Goal: Task Accomplishment & Management: Use online tool/utility

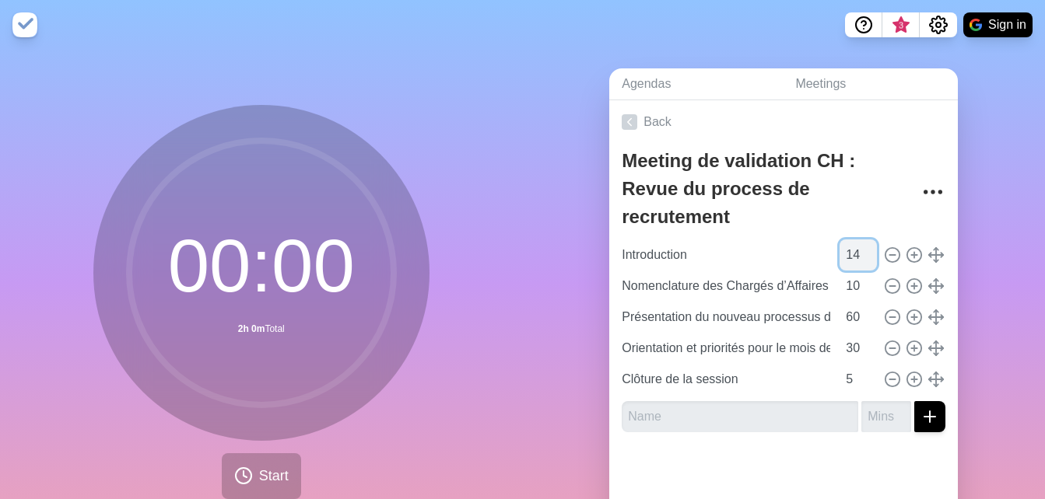
click at [851, 258] on input "14" at bounding box center [857, 255] width 37 height 31
type input "1"
type input "05"
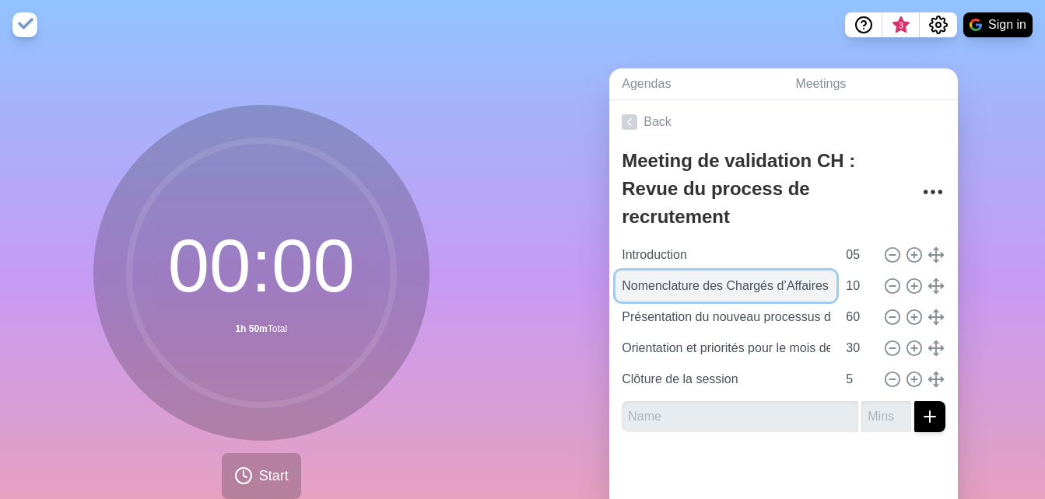
click at [693, 291] on input "Nomenclature des Chargés d’Affaires : revue des naming dans le SIRH" at bounding box center [725, 286] width 221 height 31
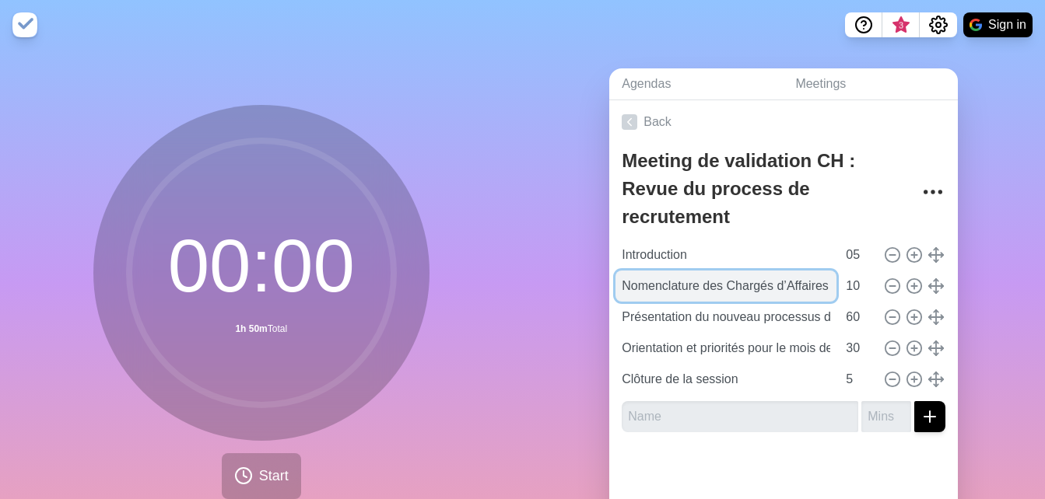
click at [693, 291] on input "Nomenclature des Chargés d’Affaires : revue des naming dans le SIRH" at bounding box center [725, 286] width 221 height 31
paste input "Intervention de la Finance Groupe sur les comités IFRS"
type input "Intervention de la Finance Groupe sur les comités IFRS"
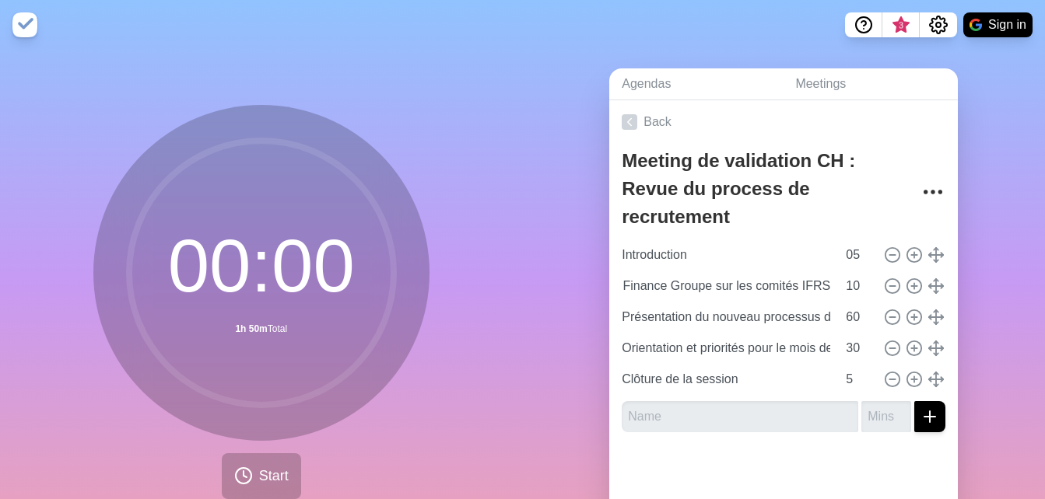
scroll to position [0, 0]
click at [475, 271] on div "00 : 00 1h 50m Total Start" at bounding box center [261, 308] width 523 height 517
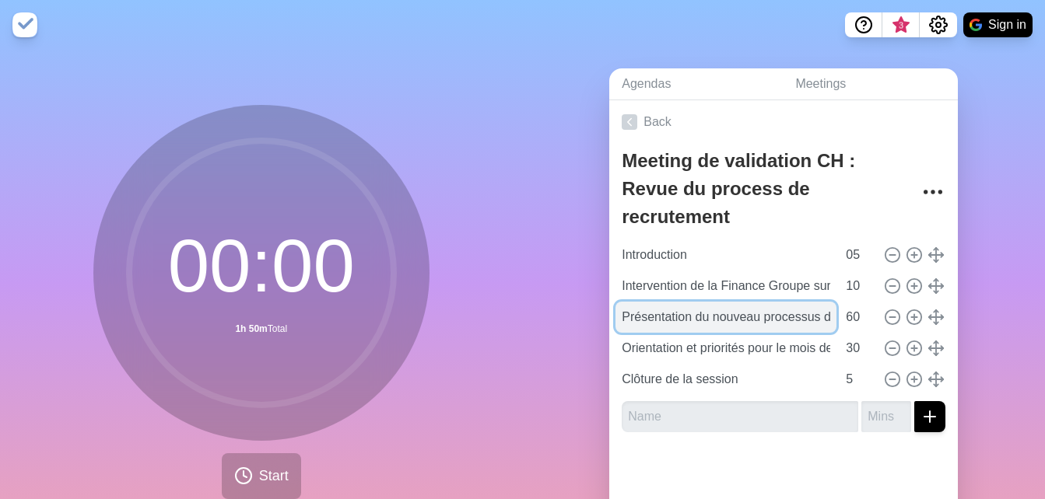
click at [674, 317] on input "Présentation du nouveau processus de recrutement (1h00) 👉 Lien vers les ressour…" at bounding box center [725, 317] width 221 height 31
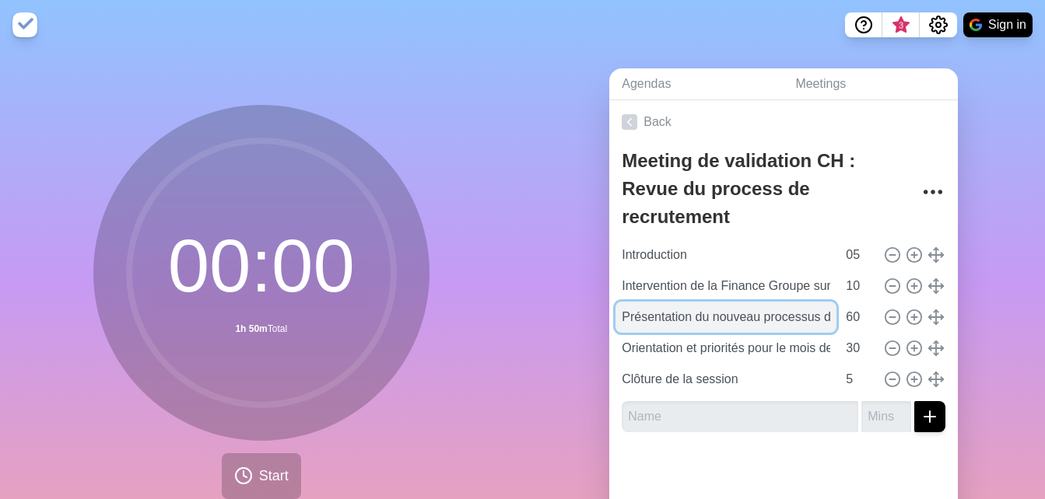
click at [674, 317] on input "Présentation du nouveau processus de recrutement (1h00) 👉 Lien vers les ressour…" at bounding box center [725, 317] width 221 height 31
paste input "oint sur le Meet the MD et les données de performances commerciales (y compris …"
type input "Point sur le Meet the MD et les données de performances commerciales (y compris…"
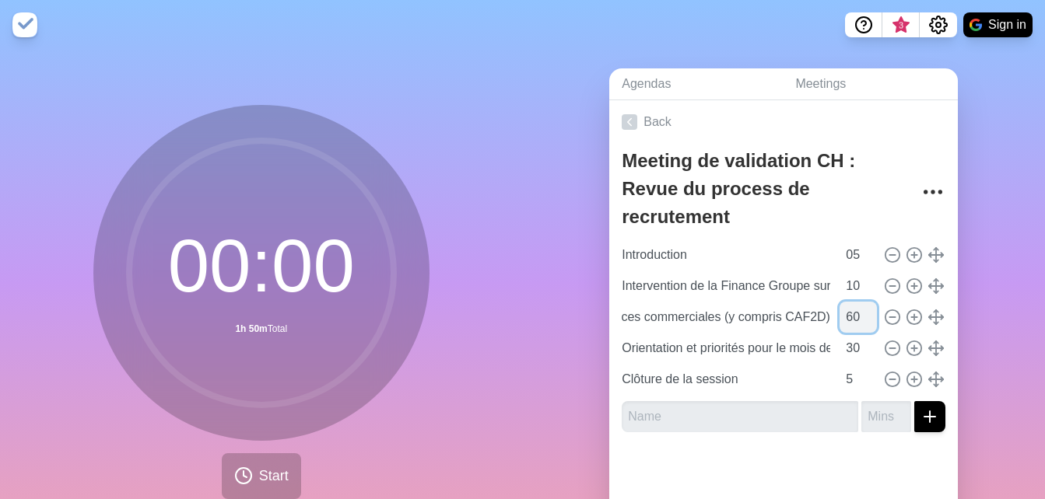
scroll to position [0, 0]
click at [846, 318] on input "60" at bounding box center [857, 317] width 37 height 31
type input "6"
type input "10"
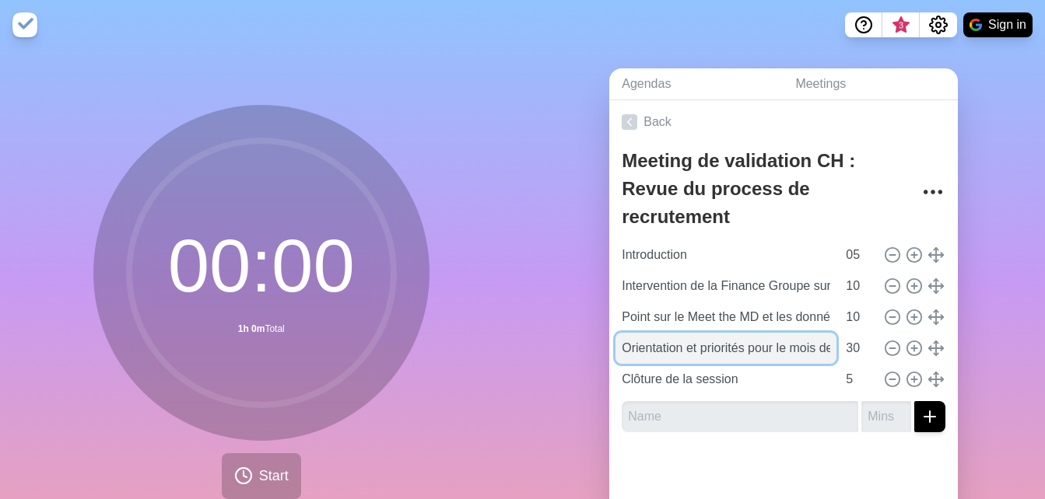
click at [737, 355] on input "Orientation et priorités pour le mois de Juillet" at bounding box center [725, 348] width 221 height 31
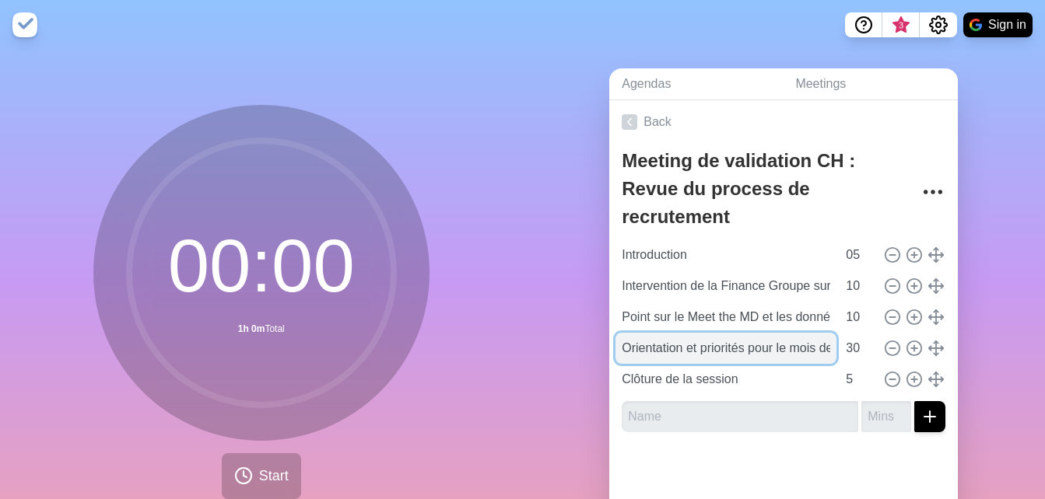
click at [737, 355] on input "Orientation et priorités pour le mois de Juillet" at bounding box center [725, 348] width 221 height 31
paste input "Suivi sur la rémunération variable"
type input "Suivi sur la rémunération variable"
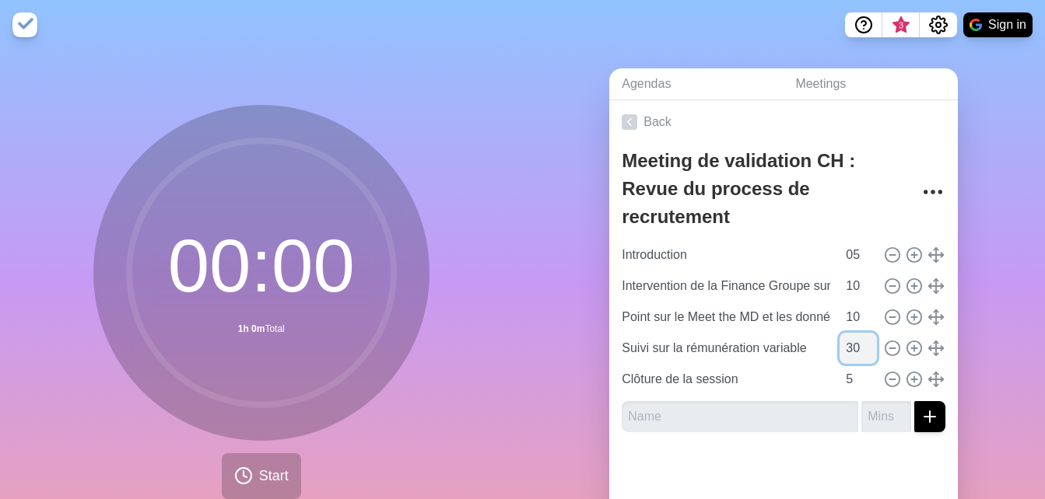
click at [842, 343] on input "30" at bounding box center [857, 348] width 37 height 31
type input "3"
type input "10"
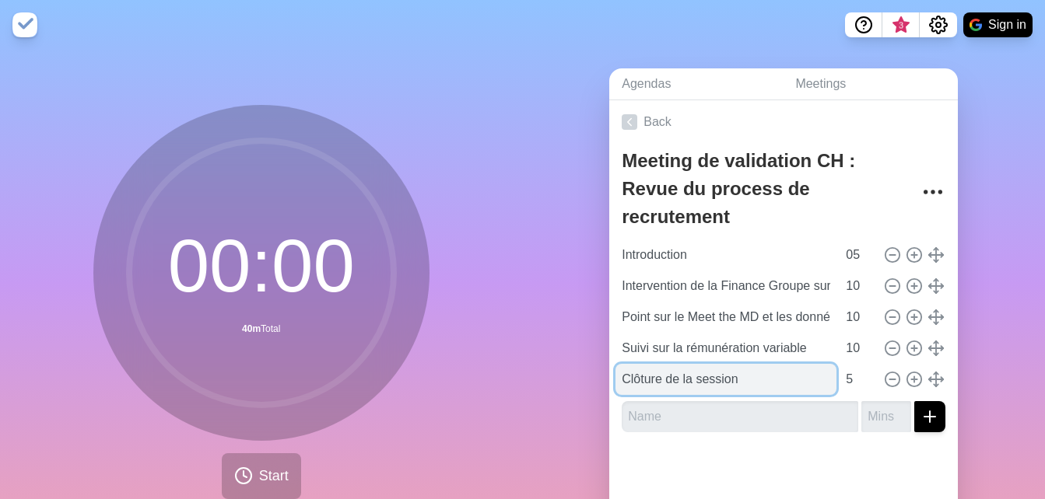
click at [708, 388] on input "Clôture de la session" at bounding box center [725, 379] width 221 height 31
paste input "Point sur le BSR"
type input "Point sur le BSR"
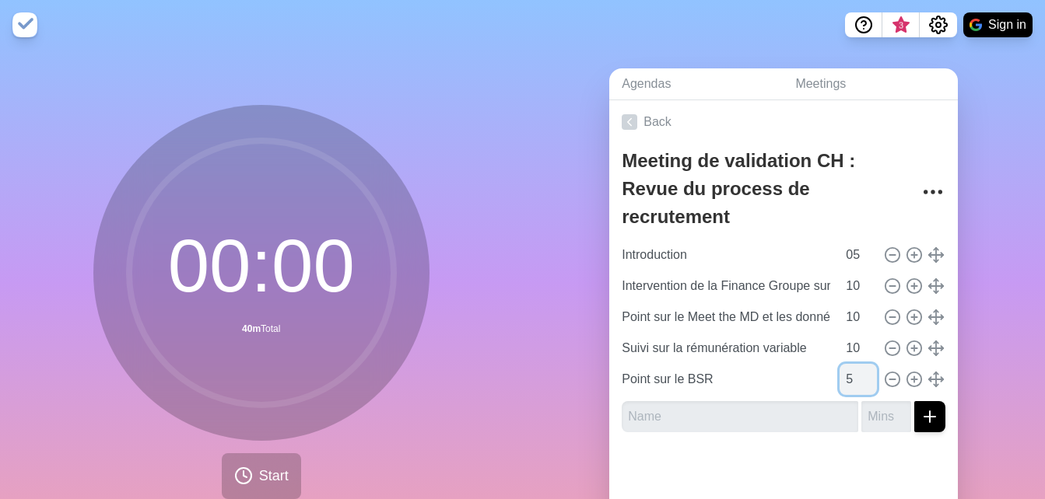
click at [839, 380] on input "5" at bounding box center [857, 379] width 37 height 31
type input "10"
click at [772, 418] on input "text" at bounding box center [740, 416] width 236 height 31
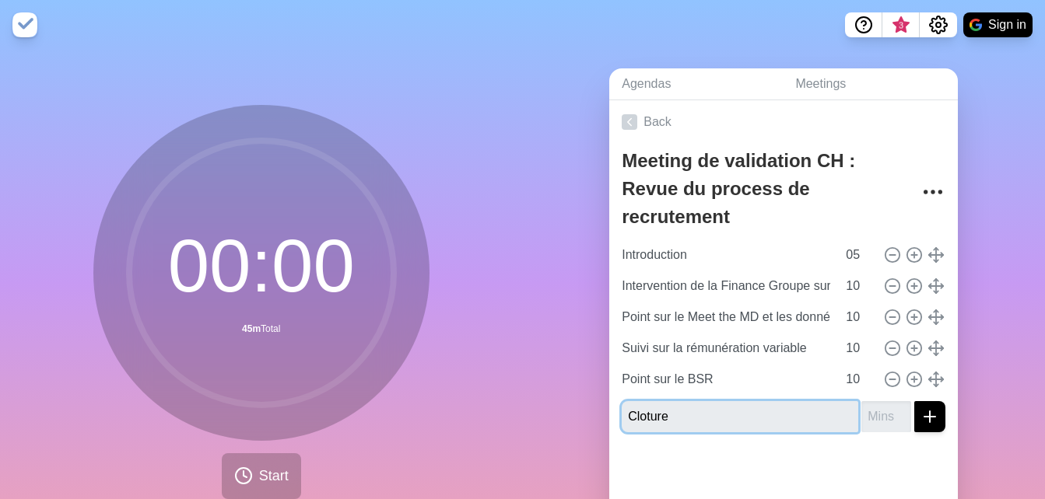
type input "Cloture"
click at [914, 401] on button "submit" at bounding box center [929, 416] width 31 height 31
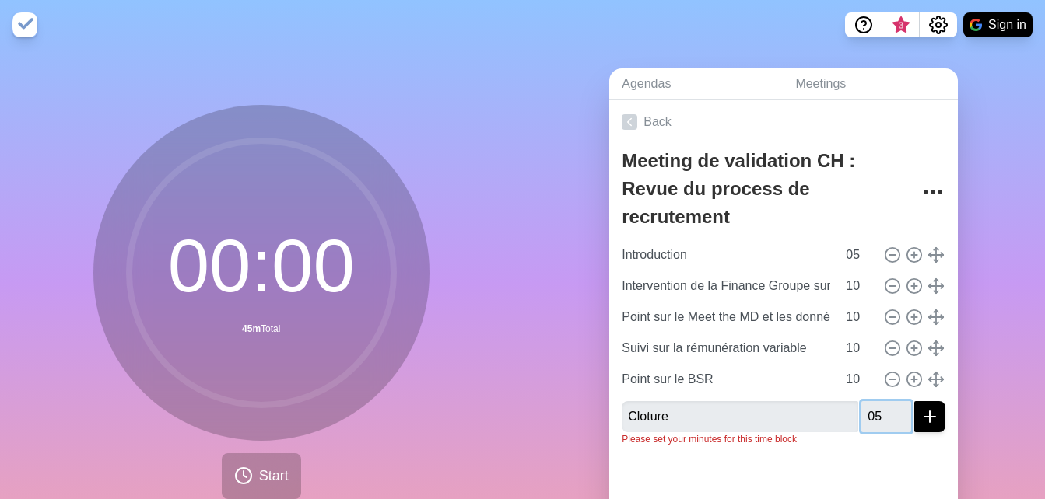
type input "05"
click at [914, 401] on button "submit" at bounding box center [929, 416] width 31 height 31
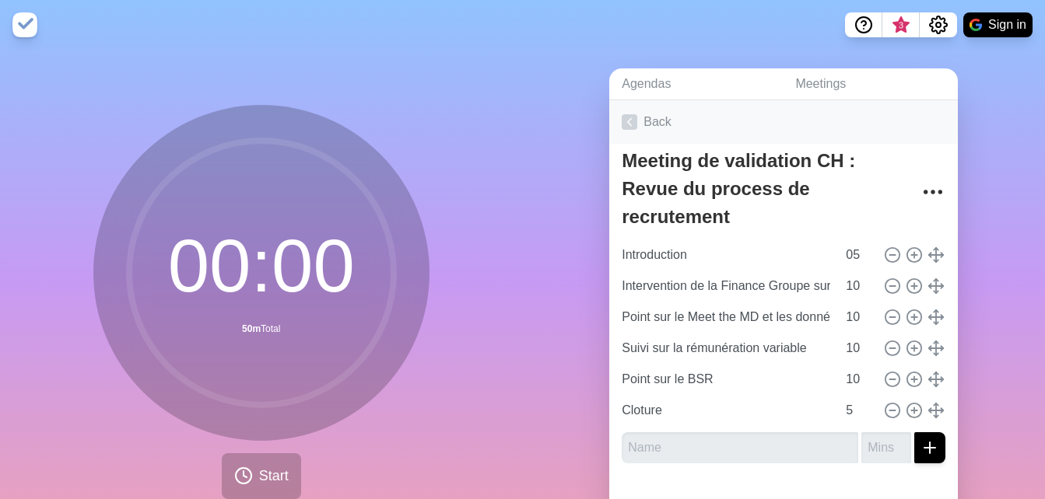
click at [891, 122] on link "Back" at bounding box center [783, 122] width 348 height 44
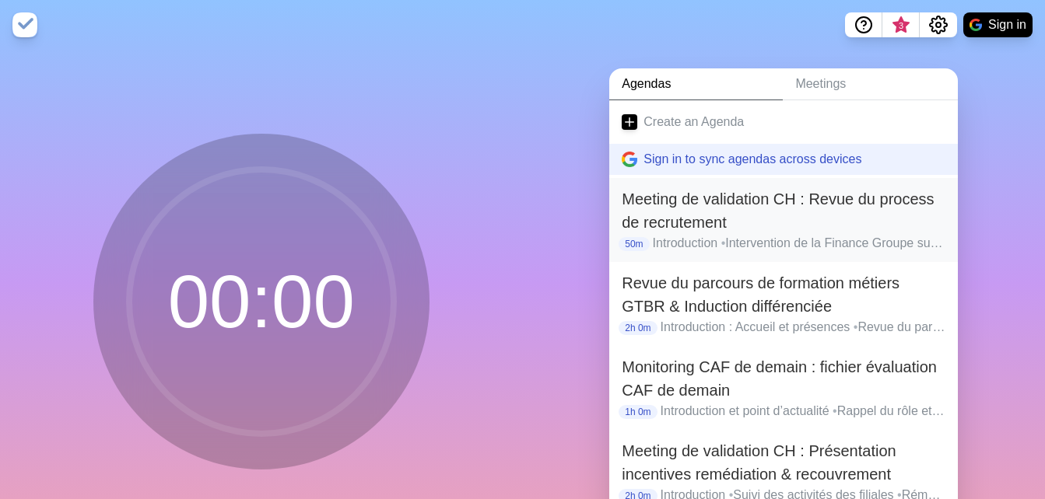
click at [695, 212] on h2 "Meeting de validation CH : Revue du process de recrutement" at bounding box center [784, 210] width 324 height 47
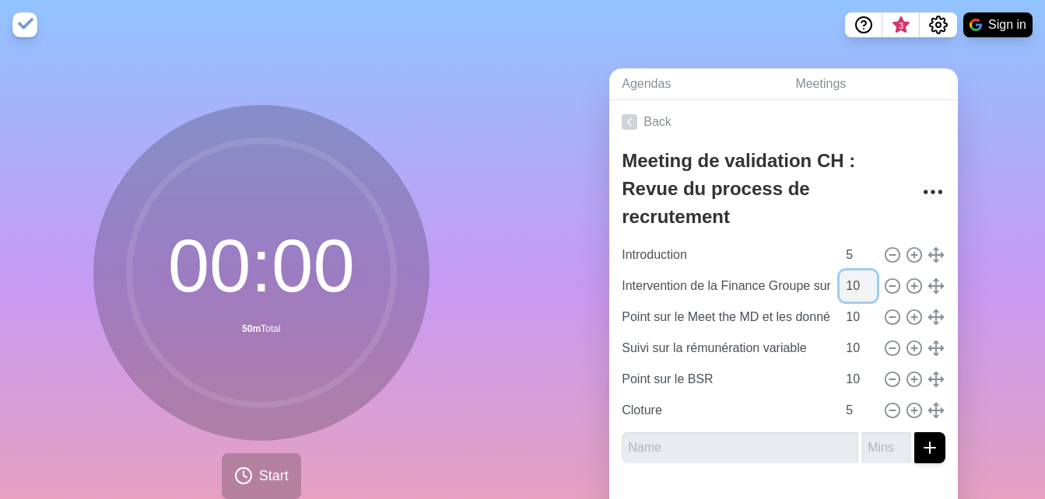
click at [842, 286] on input "10" at bounding box center [857, 286] width 37 height 31
type input "15"
click at [845, 319] on input "10" at bounding box center [857, 317] width 37 height 31
type input "15"
click at [1020, 277] on div "Agendas Meetings Back Meeting de validation CH : Revue du process de recrutemen…" at bounding box center [784, 308] width 523 height 517
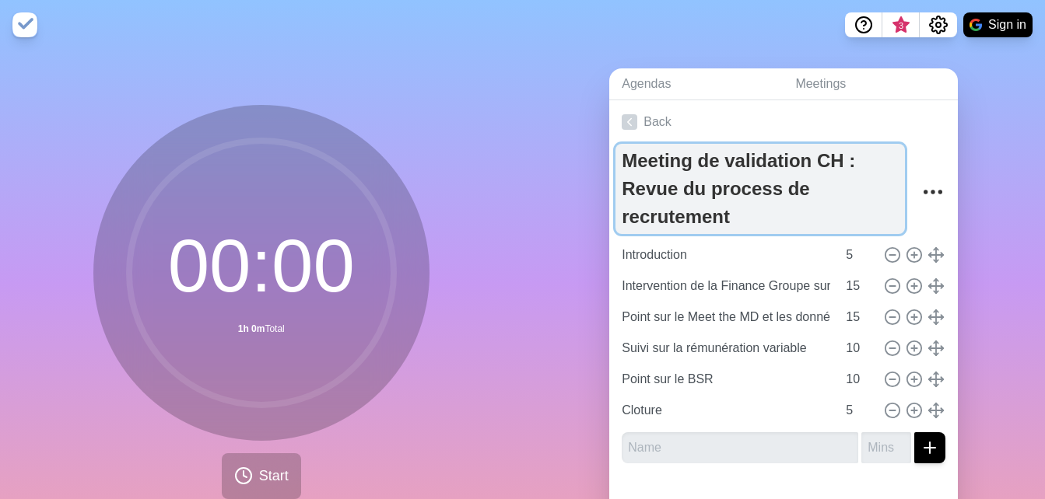
click at [796, 213] on textarea "Meeting de validation CH : Revue du process de recrutement" at bounding box center [759, 189] width 289 height 90
drag, startPoint x: 764, startPoint y: 219, endPoint x: 678, endPoint y: 185, distance: 91.9
click at [678, 185] on textarea "Meeting de validation CH : Revue du process de recrutement" at bounding box center [759, 189] width 289 height 90
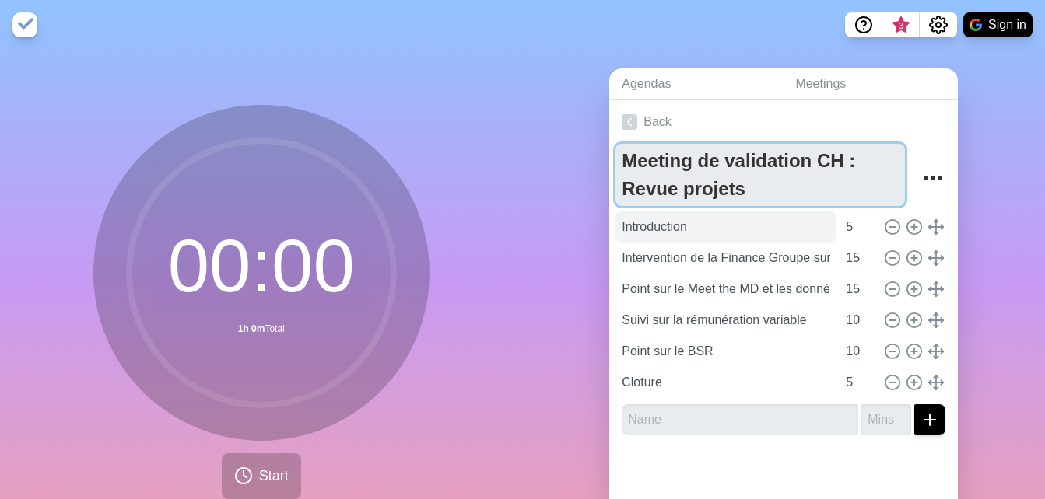
type textarea "Meeting de validation CH : Revue projets"
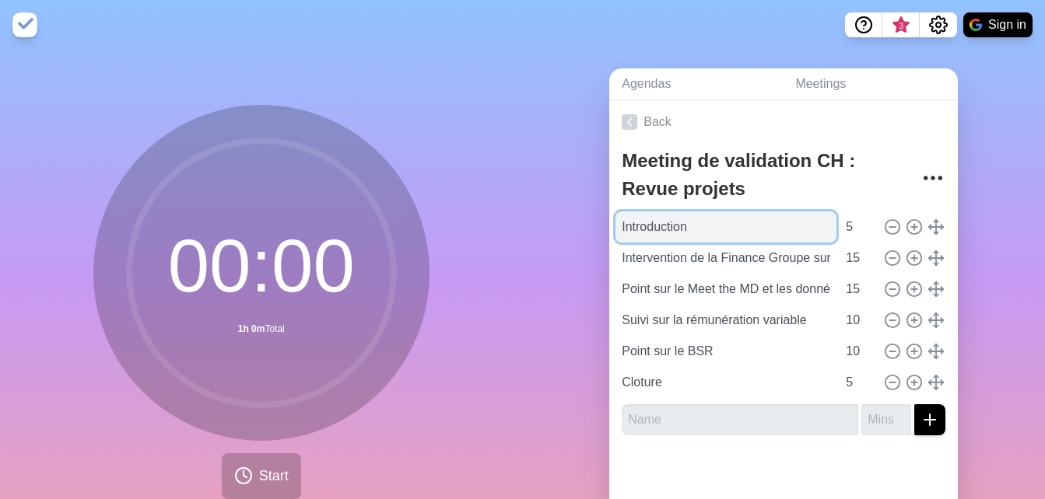
click at [747, 229] on input "Introduction" at bounding box center [725, 227] width 221 height 31
click at [697, 233] on input "Introduction_Yalis" at bounding box center [725, 227] width 221 height 31
type input "Introduction"
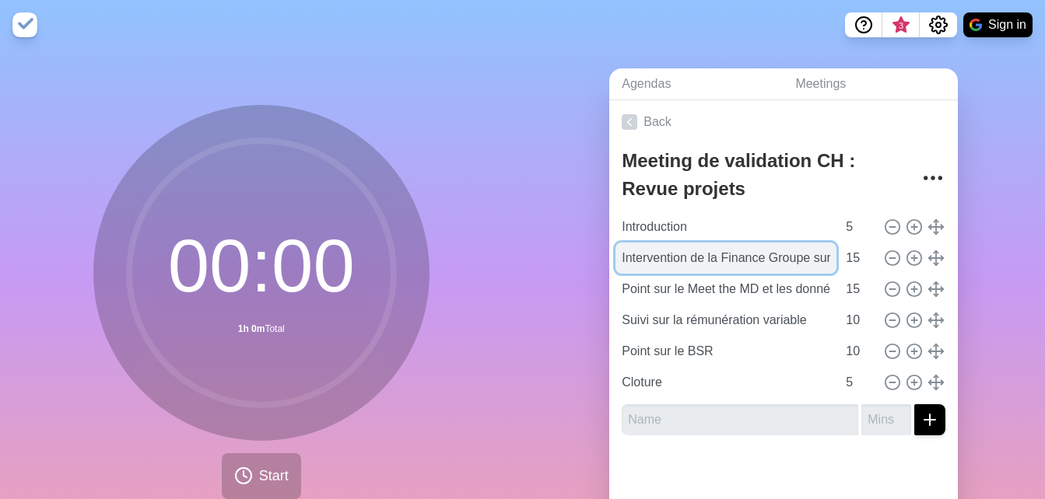
click at [677, 263] on input "Intervention de la Finance Groupe sur les comités IFRS" at bounding box center [725, 258] width 221 height 31
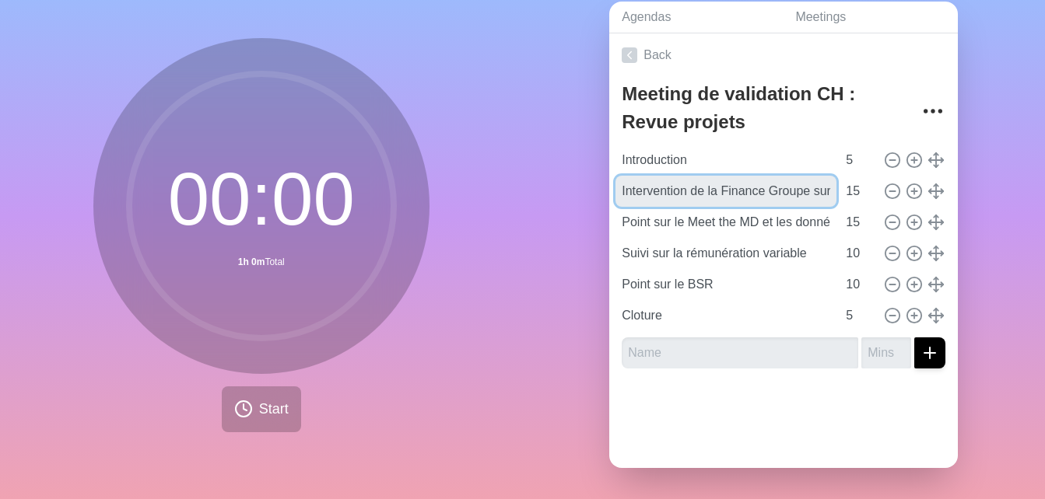
scroll to position [79, 0]
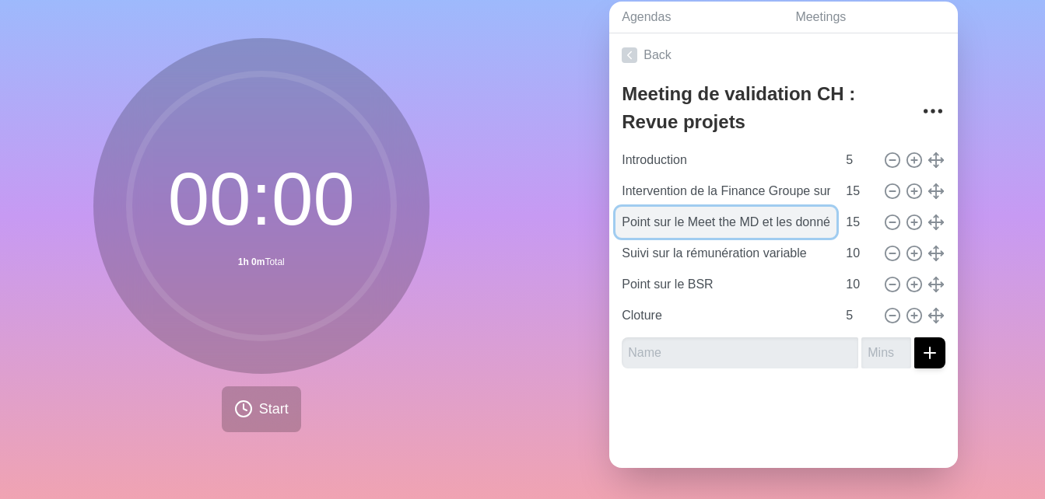
click at [752, 216] on input "Point sur le Meet the MD et les données de performances commerciales (y compris…" at bounding box center [725, 222] width 221 height 31
click at [764, 214] on input "Point sur le Meet the MD et les données de performances commerciales (y compris…" at bounding box center [725, 222] width 221 height 31
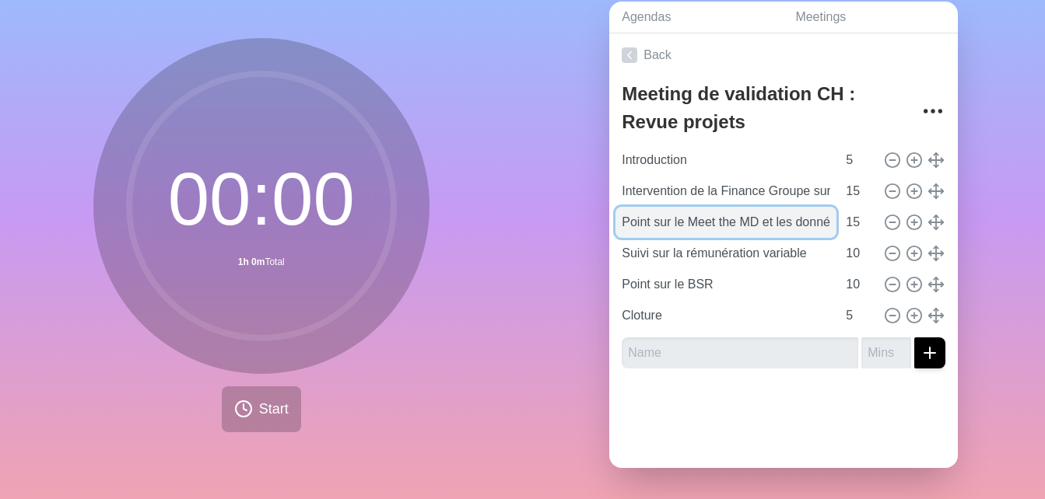
click at [764, 214] on input "Point sur le Meet the MD et les données de performances commerciales (y compris…" at bounding box center [725, 222] width 221 height 31
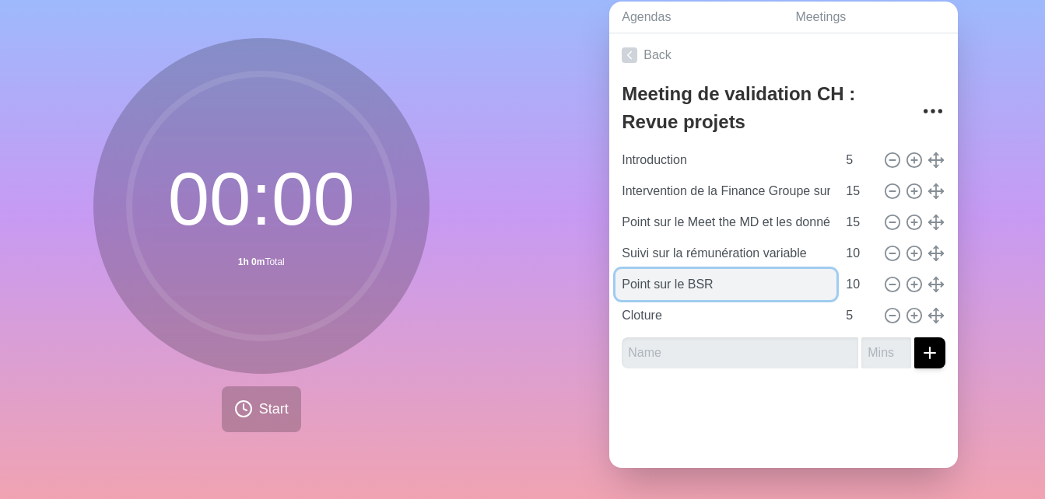
click at [747, 274] on input "Point sur le BSR" at bounding box center [725, 284] width 221 height 31
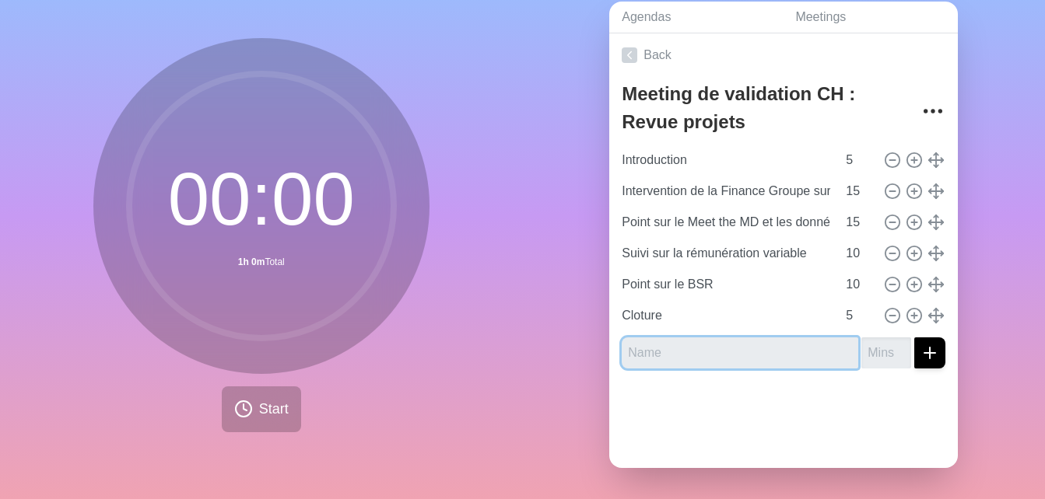
click at [701, 338] on input "text" at bounding box center [740, 353] width 236 height 31
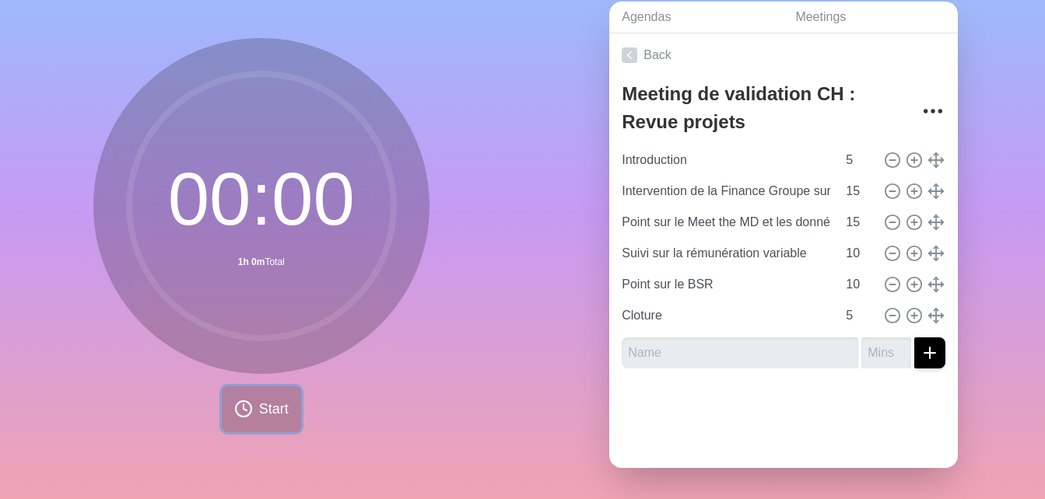
click at [275, 399] on span "Start" at bounding box center [274, 409] width 30 height 21
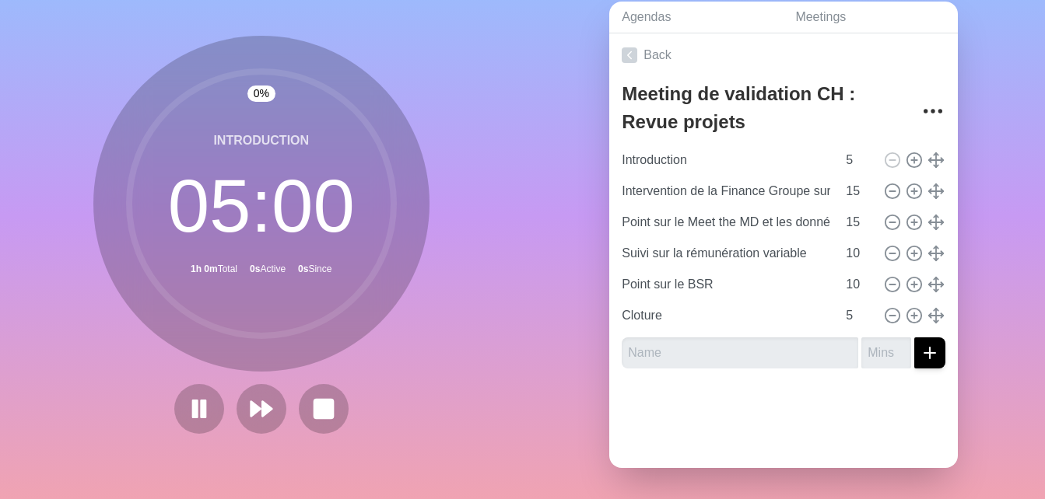
scroll to position [76, 0]
click at [251, 402] on polygon at bounding box center [255, 409] width 10 height 16
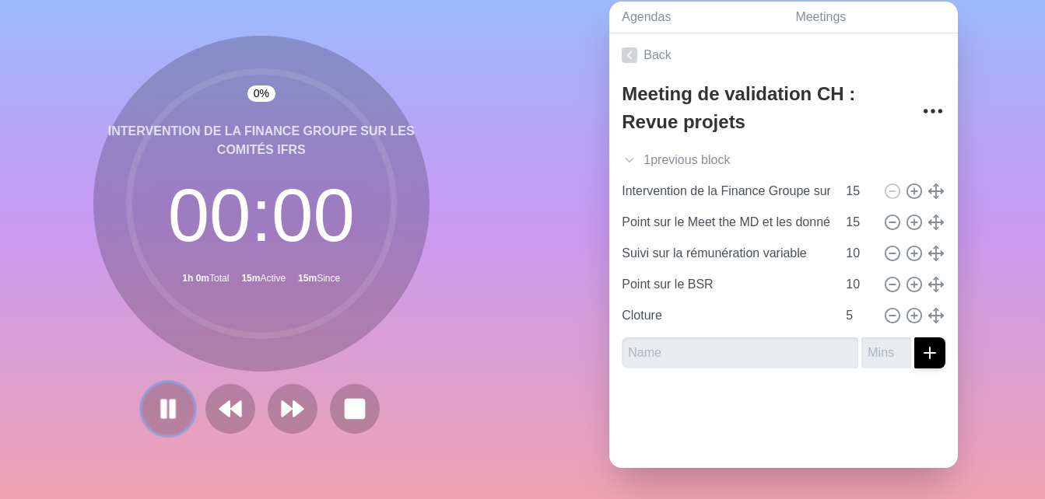
click at [170, 401] on rect at bounding box center [172, 409] width 5 height 17
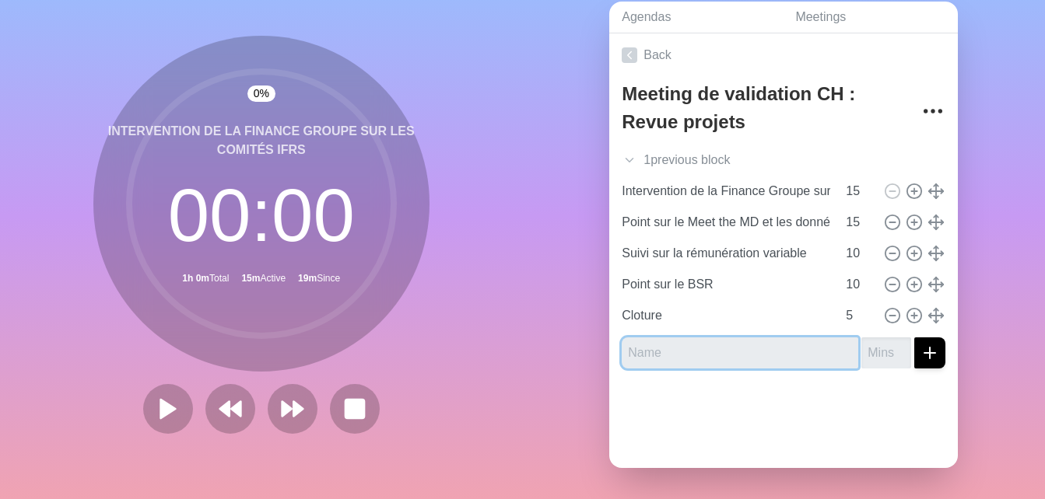
click at [653, 343] on input "text" at bounding box center [740, 353] width 236 height 31
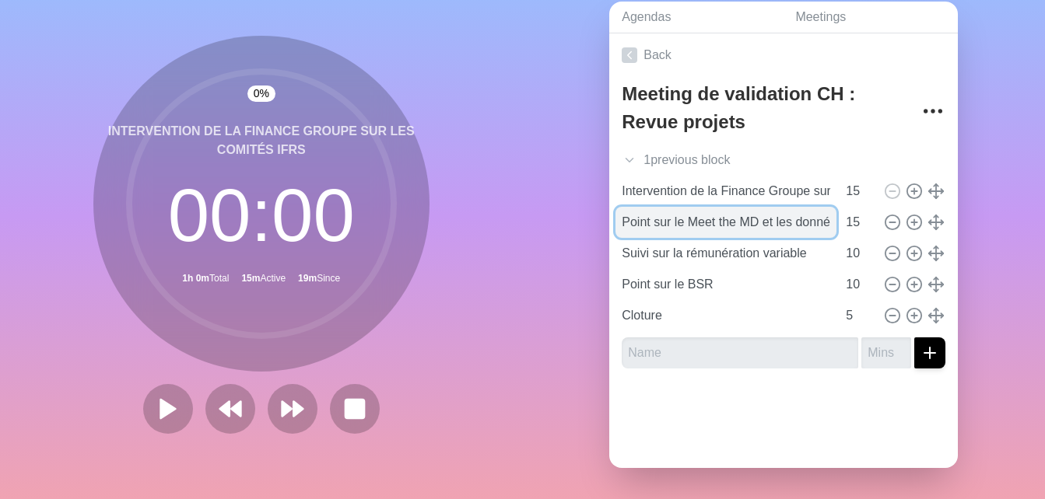
click at [645, 221] on input "Point sur le Meet the MD et les données de performances commerciales (y compris…" at bounding box center [725, 222] width 221 height 31
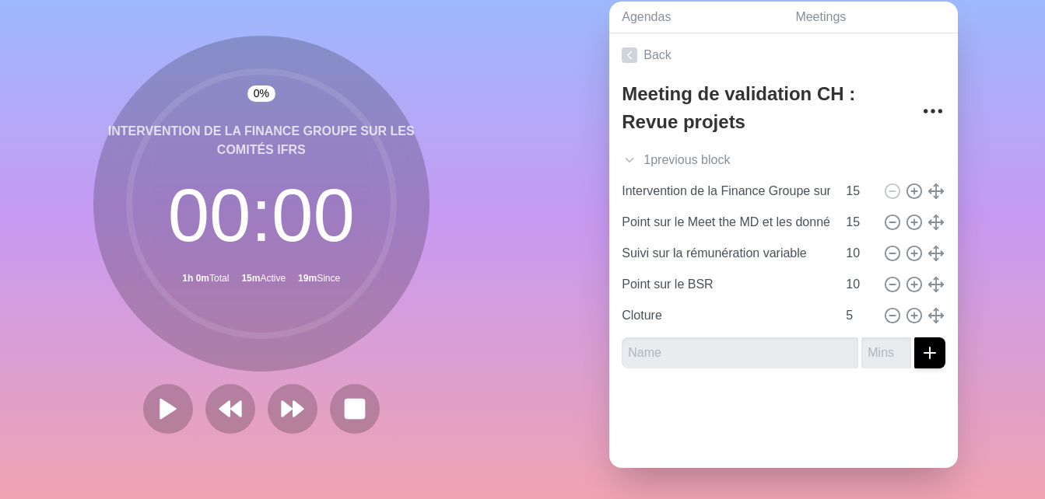
click at [733, 405] on div at bounding box center [783, 412] width 348 height 62
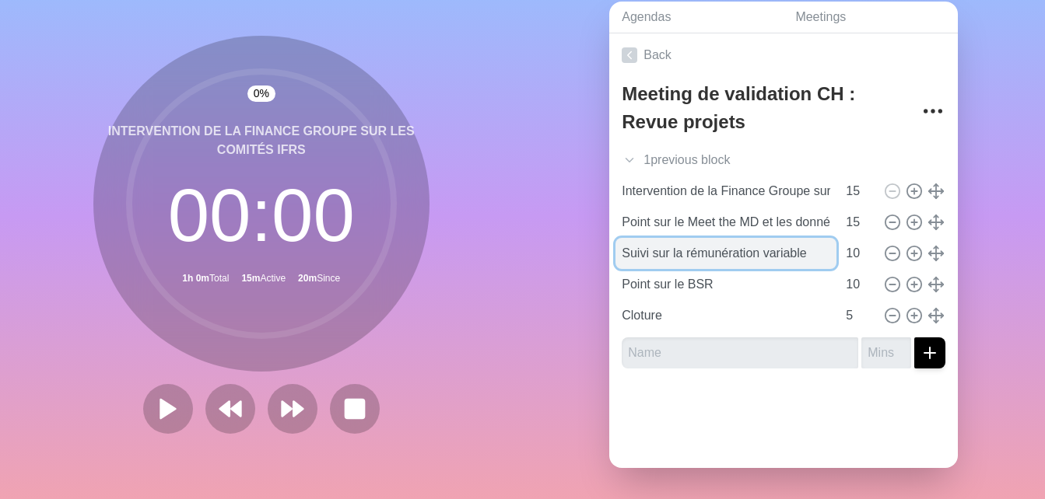
click at [768, 251] on input "Suivi sur la rémunération variable" at bounding box center [725, 253] width 221 height 31
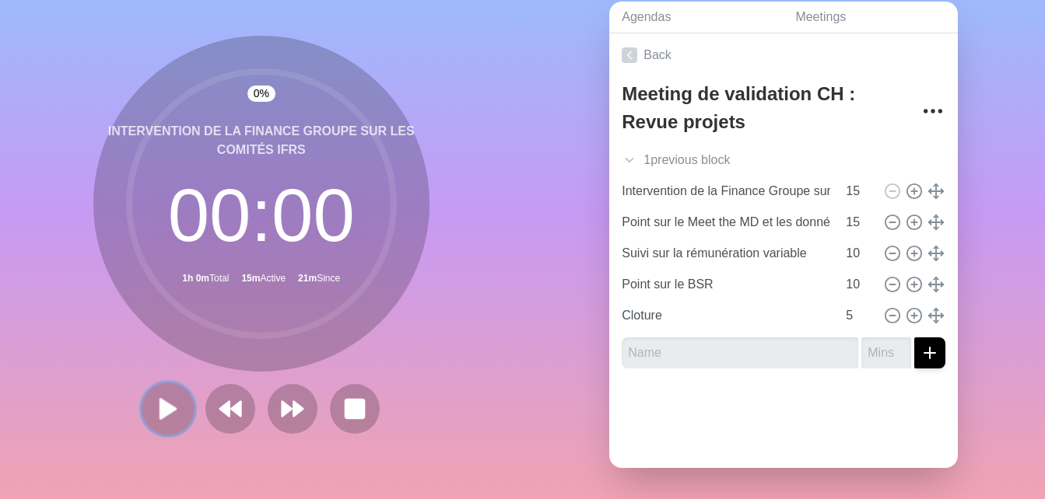
click at [160, 404] on polygon at bounding box center [168, 408] width 16 height 19
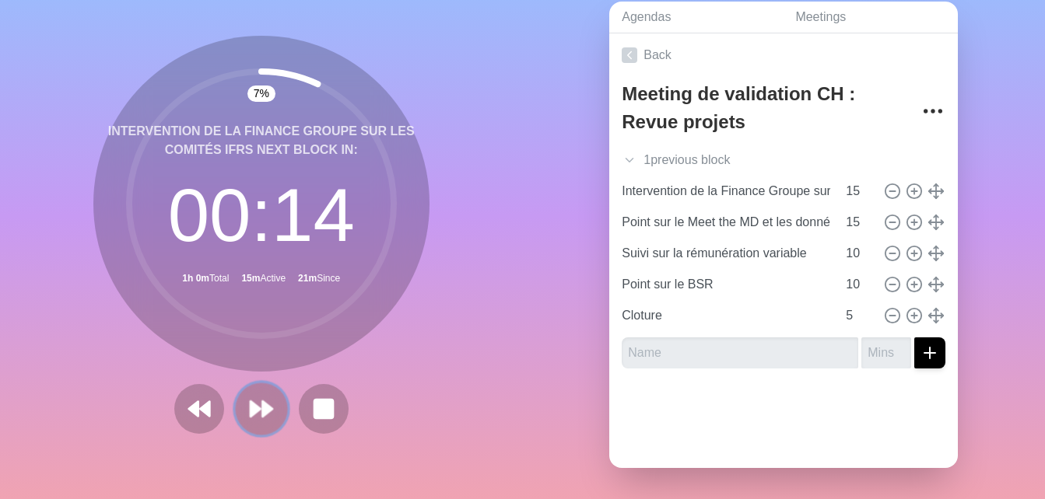
click at [268, 404] on button at bounding box center [261, 409] width 52 height 52
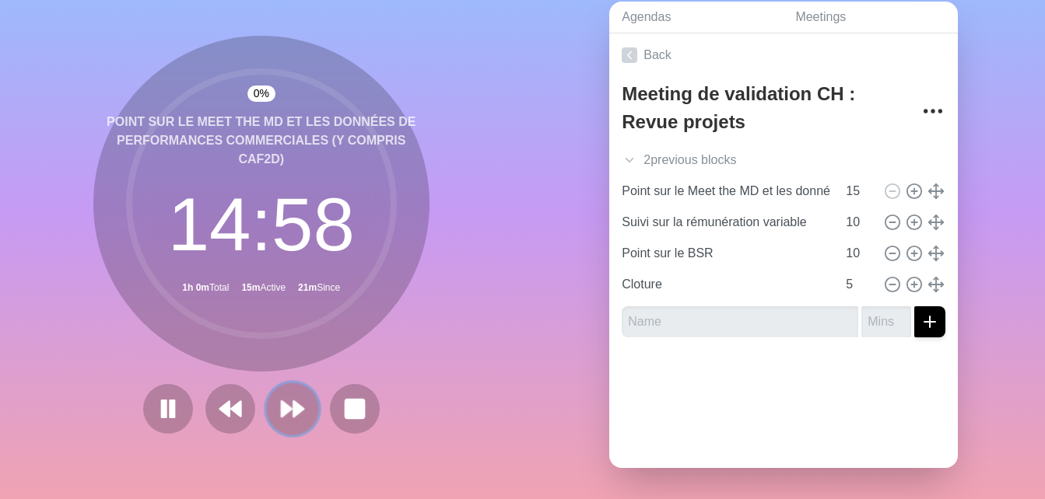
click at [268, 404] on button at bounding box center [292, 409] width 52 height 52
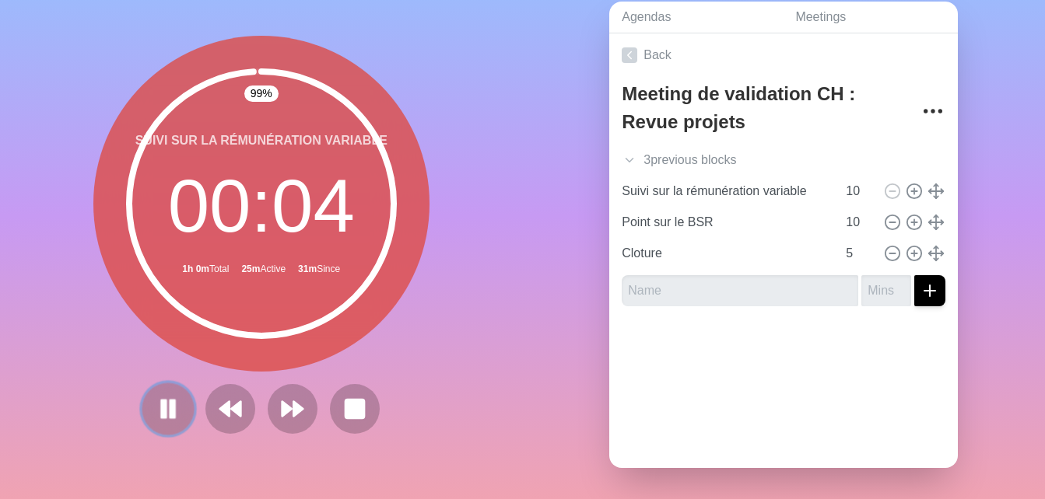
click at [170, 401] on rect at bounding box center [172, 409] width 5 height 17
click at [166, 403] on polygon at bounding box center [168, 408] width 16 height 19
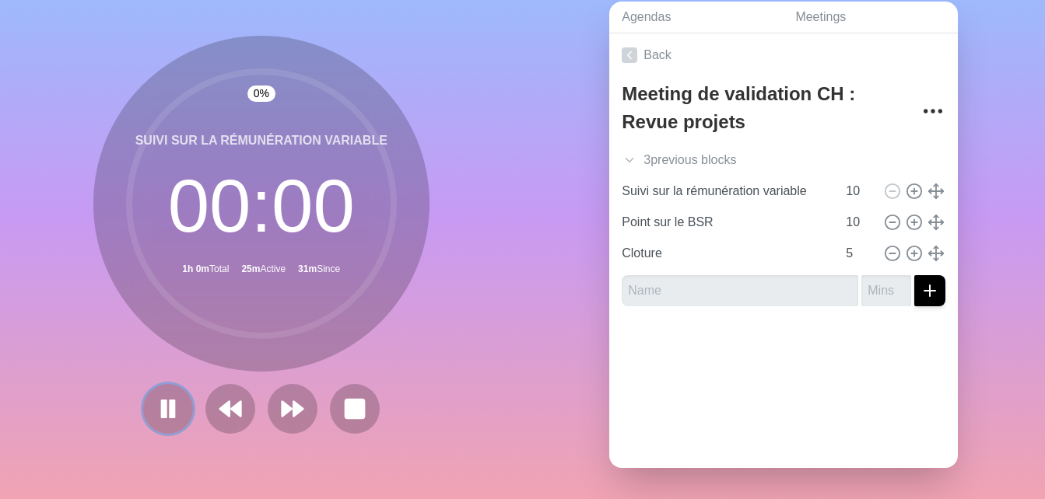
click at [170, 403] on rect at bounding box center [172, 409] width 4 height 16
click at [231, 401] on polygon at bounding box center [236, 409] width 10 height 16
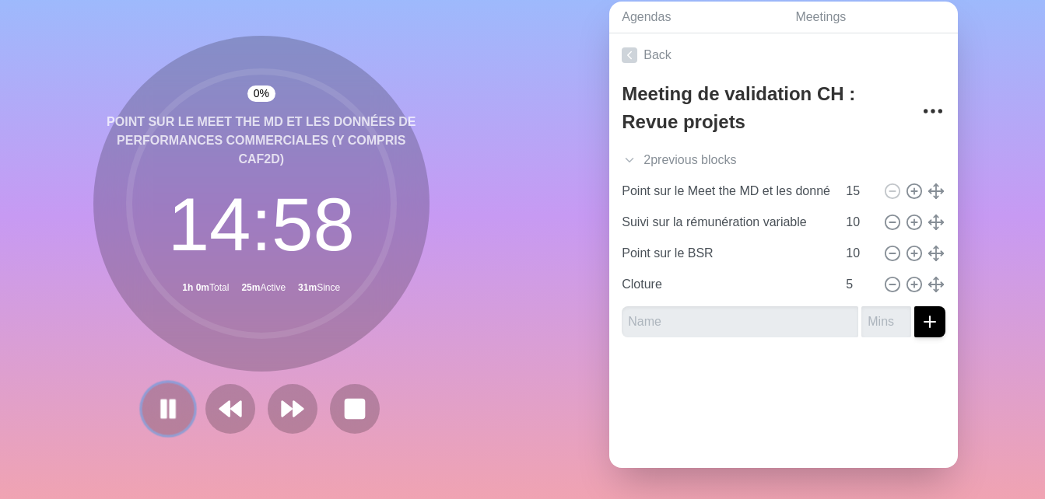
click at [161, 401] on rect at bounding box center [163, 409] width 5 height 17
click at [160, 399] on polygon at bounding box center [168, 408] width 16 height 19
click at [161, 409] on rect at bounding box center [163, 409] width 5 height 17
click at [158, 409] on icon at bounding box center [168, 409] width 25 height 25
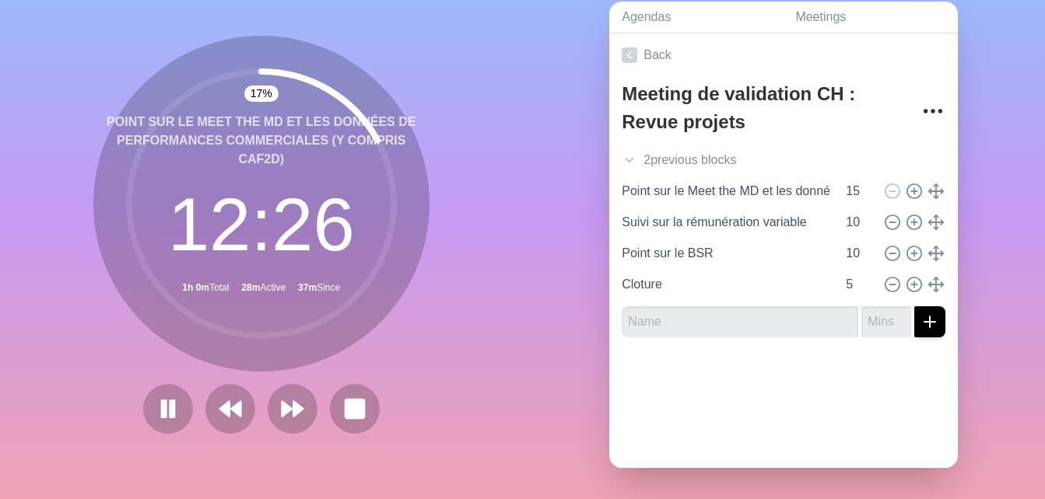
click at [62, 337] on div "17 % Point sur le Meet the MD et les données de performances commerciales (y co…" at bounding box center [261, 241] width 523 height 517
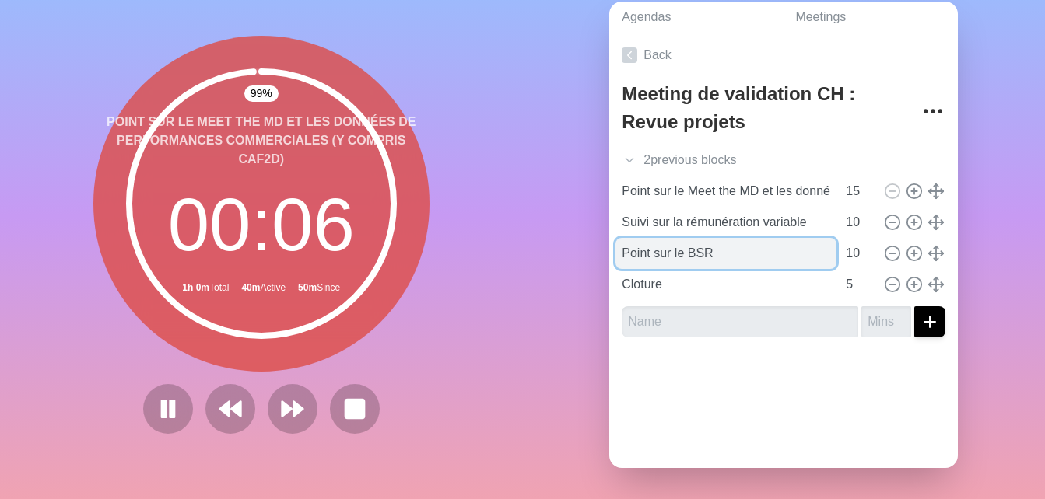
click at [657, 245] on input "Point sur le BSR" at bounding box center [725, 253] width 221 height 31
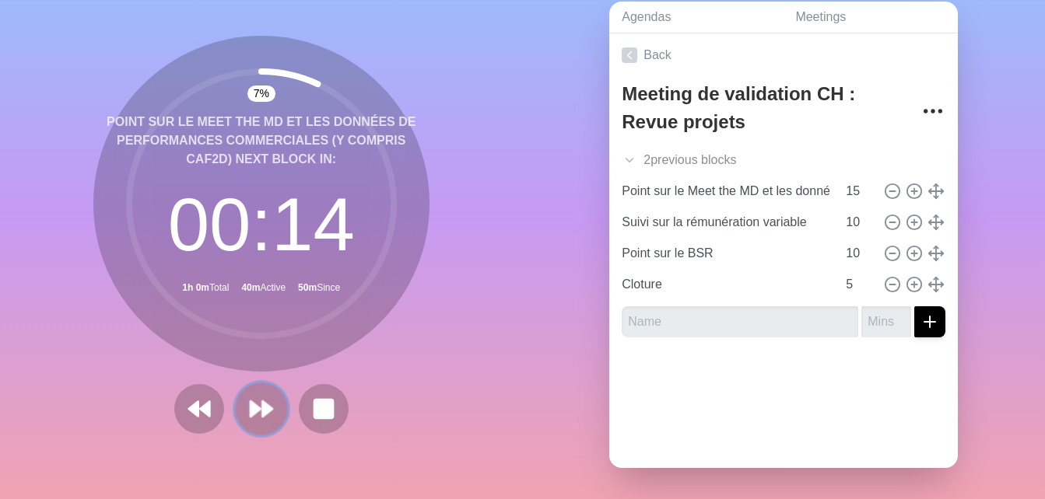
click at [262, 401] on polygon at bounding box center [267, 409] width 10 height 16
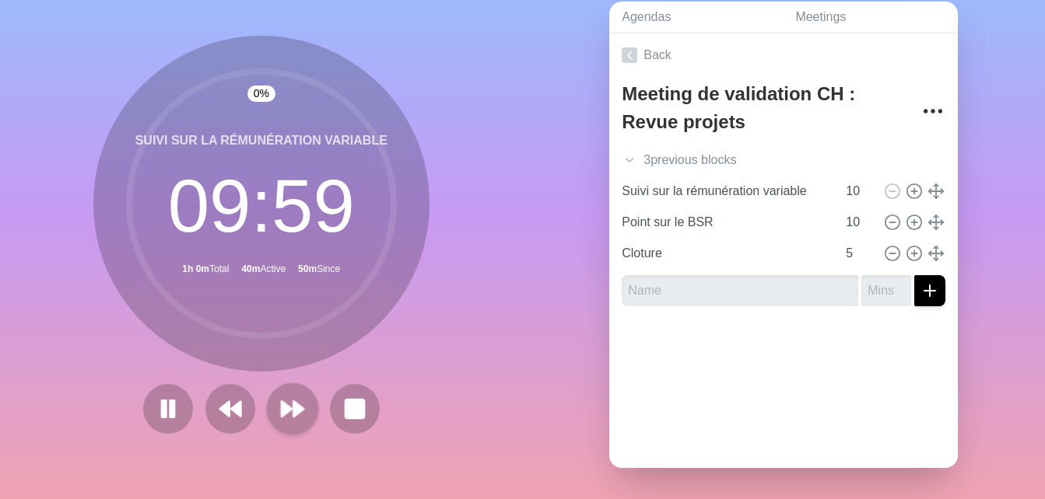
click at [257, 396] on div at bounding box center [261, 409] width 249 height 50
click at [284, 401] on polygon at bounding box center [287, 409] width 10 height 16
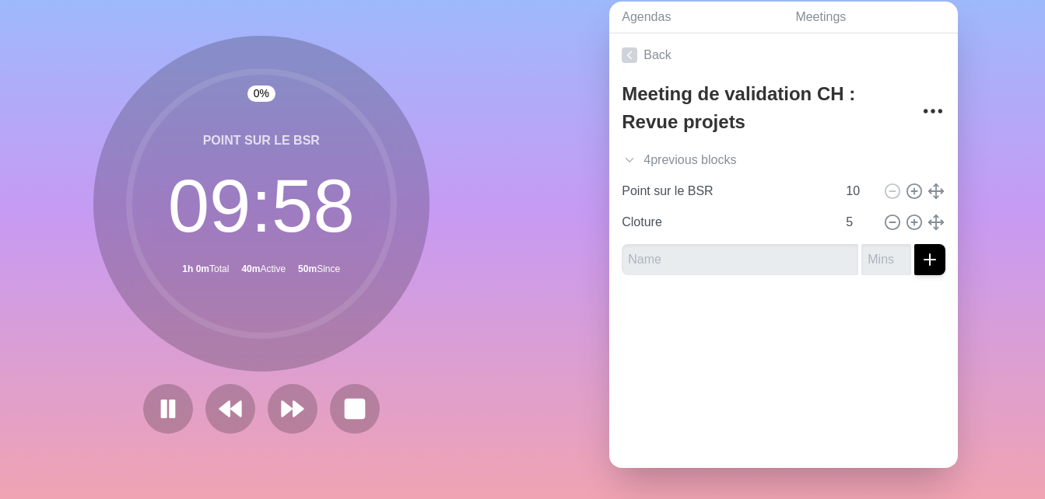
click at [699, 356] on div "Back Meeting de validation CH : Revue projets 4 previous block s Introduction 5…" at bounding box center [783, 250] width 348 height 435
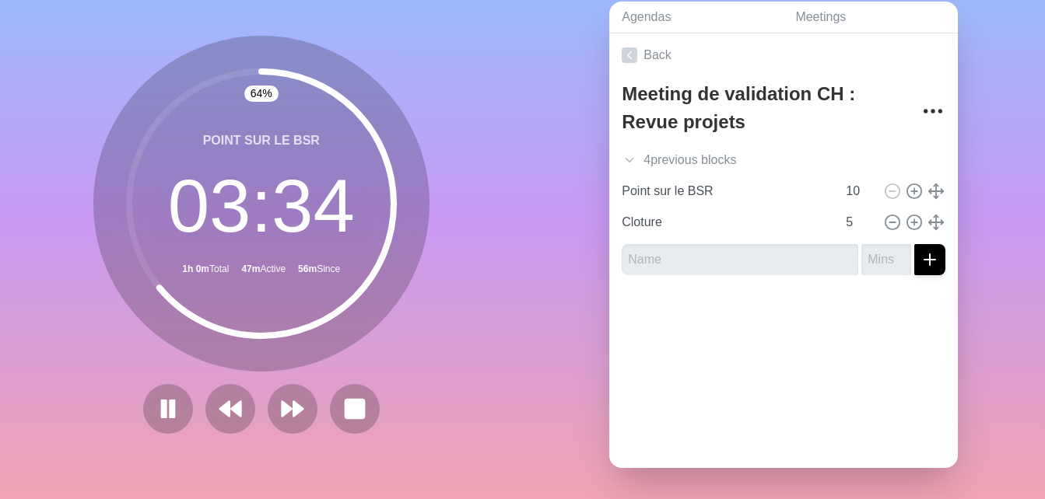
click at [84, 300] on div "64 % Point sur le BSR 03 : 34 1h 0m Total 47m Active 56m Since" at bounding box center [261, 241] width 523 height 517
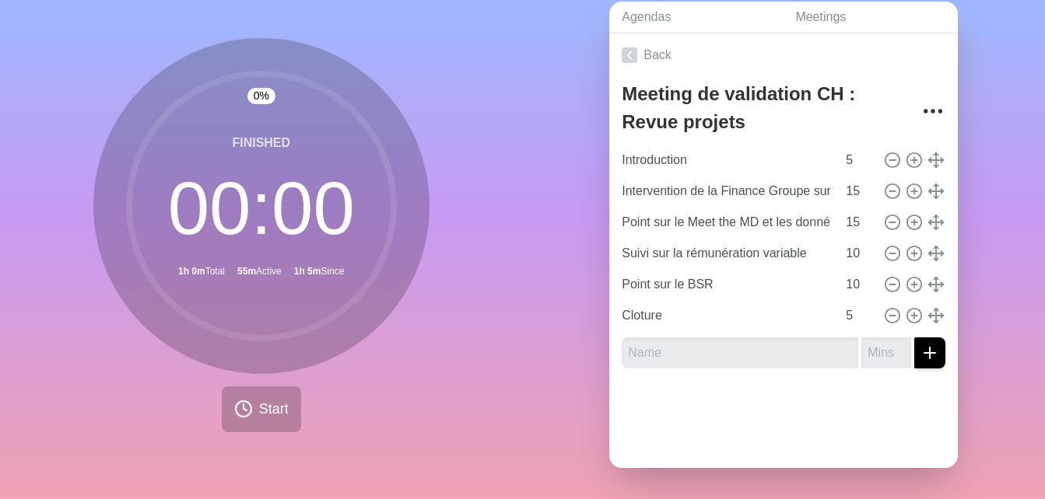
scroll to position [79, 0]
